Goal: Task Accomplishment & Management: Use online tool/utility

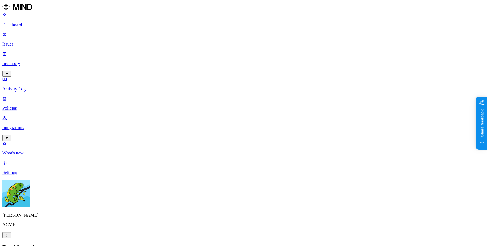
click at [44, 175] on p "Settings" at bounding box center [243, 172] width 482 height 5
click at [38, 115] on link "Integrations" at bounding box center [243, 127] width 482 height 25
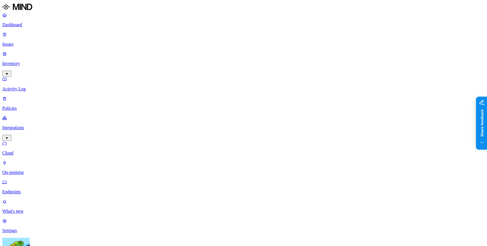
click at [39, 189] on p "Endpoints" at bounding box center [243, 191] width 482 height 5
drag, startPoint x: 458, startPoint y: 73, endPoint x: 461, endPoint y: 71, distance: 3.7
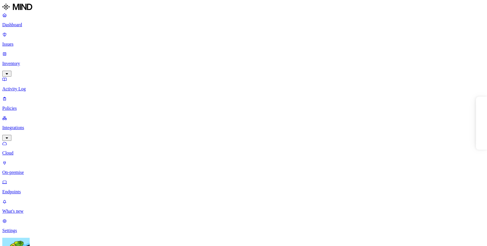
click at [39, 160] on link "On-premise" at bounding box center [243, 167] width 482 height 15
click at [38, 189] on p "Endpoints" at bounding box center [243, 191] width 482 height 5
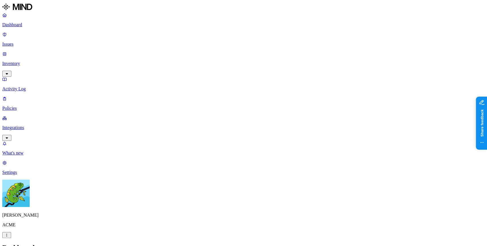
click at [28, 42] on p "Issues" at bounding box center [243, 44] width 482 height 5
type input "fasfdfasdf"
click at [424, 17] on div "Issue created" at bounding box center [439, 15] width 52 height 5
